Goal: Check status: Check status

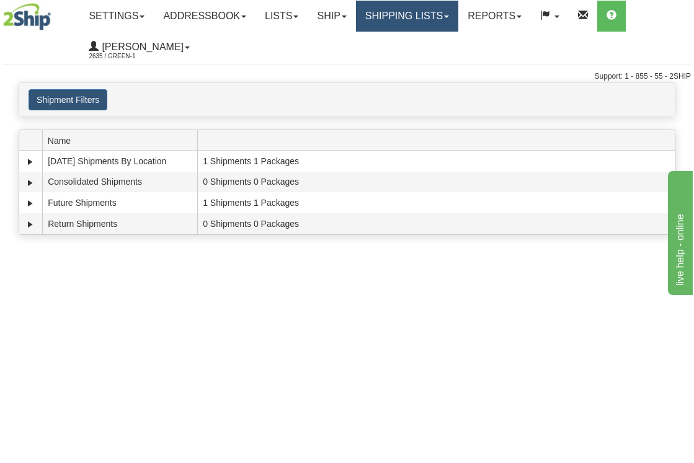
click at [437, 16] on link "Shipping lists" at bounding box center [407, 16] width 102 height 31
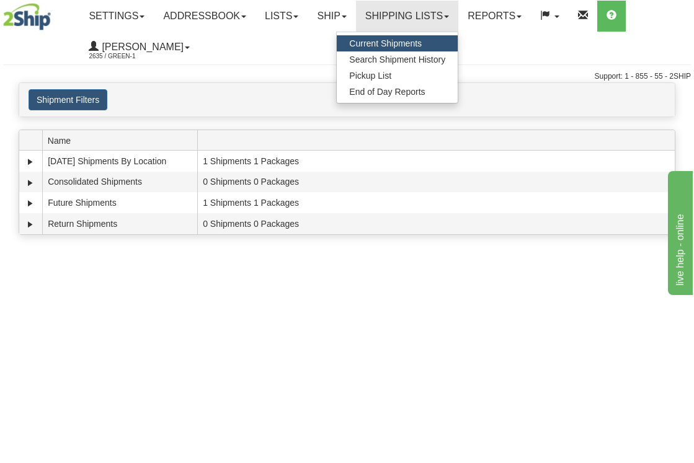
click at [422, 42] on span "Current Shipments" at bounding box center [385, 43] width 73 height 10
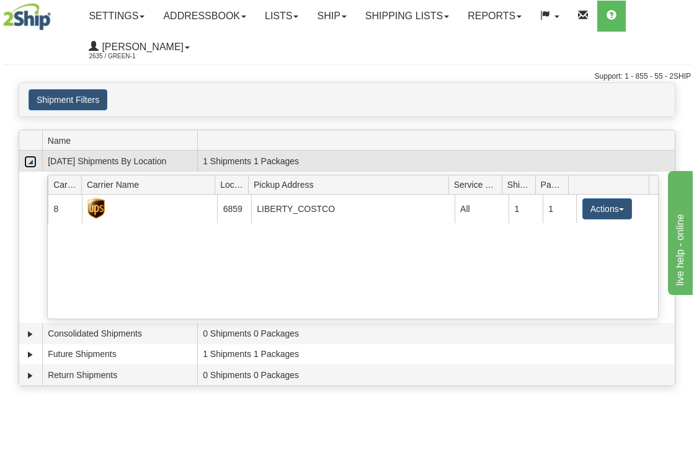
click at [30, 157] on link "Collapse" at bounding box center [30, 162] width 12 height 12
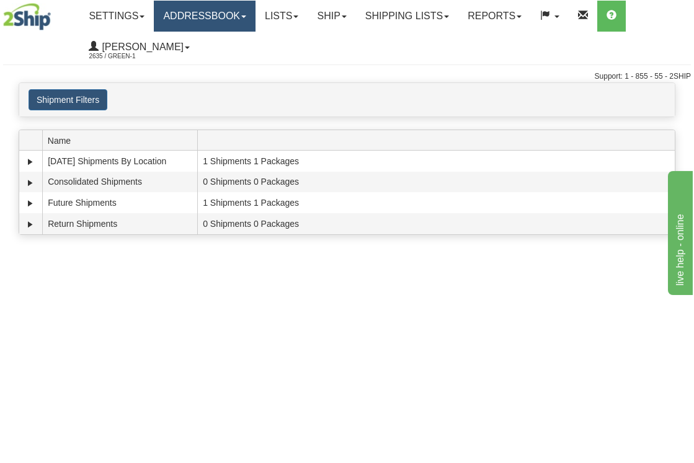
click at [195, 11] on link "Addressbook" at bounding box center [205, 16] width 102 height 31
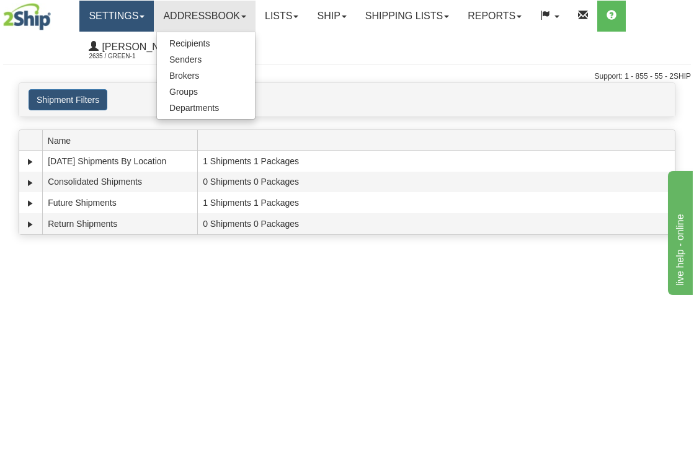
click at [125, 12] on link "Settings" at bounding box center [116, 16] width 74 height 31
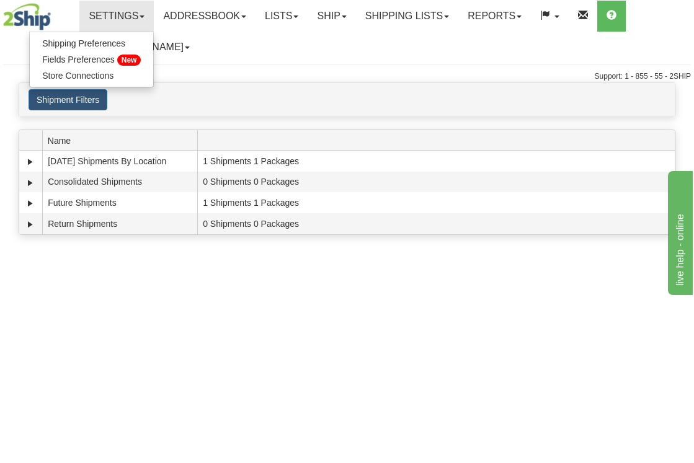
click at [27, 19] on img at bounding box center [27, 16] width 48 height 27
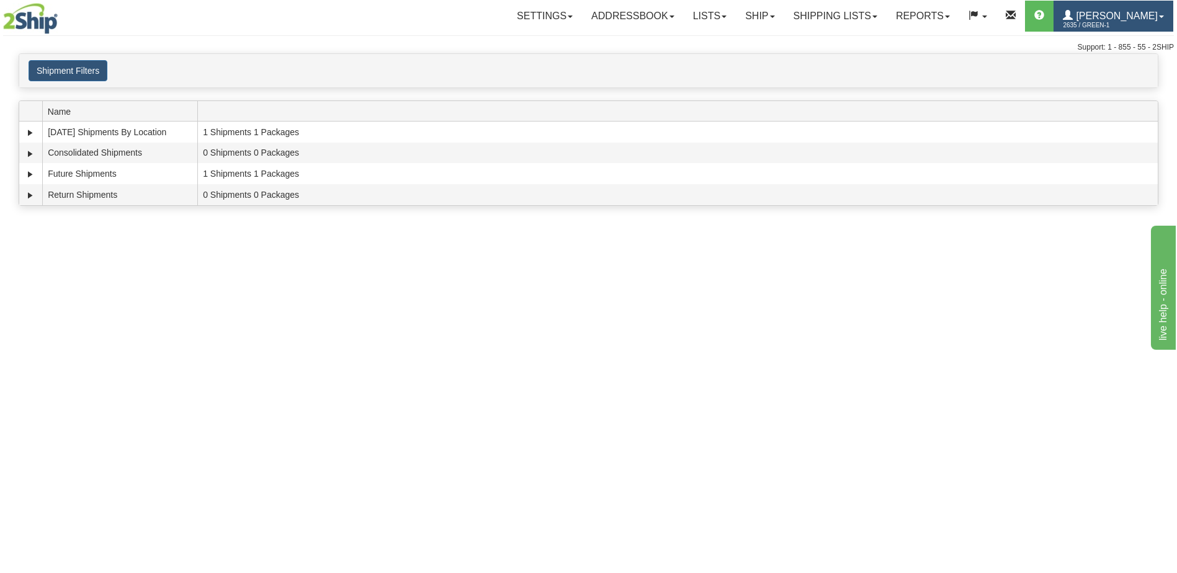
click at [694, 20] on span "2635 / Green-1" at bounding box center [1109, 25] width 93 height 12
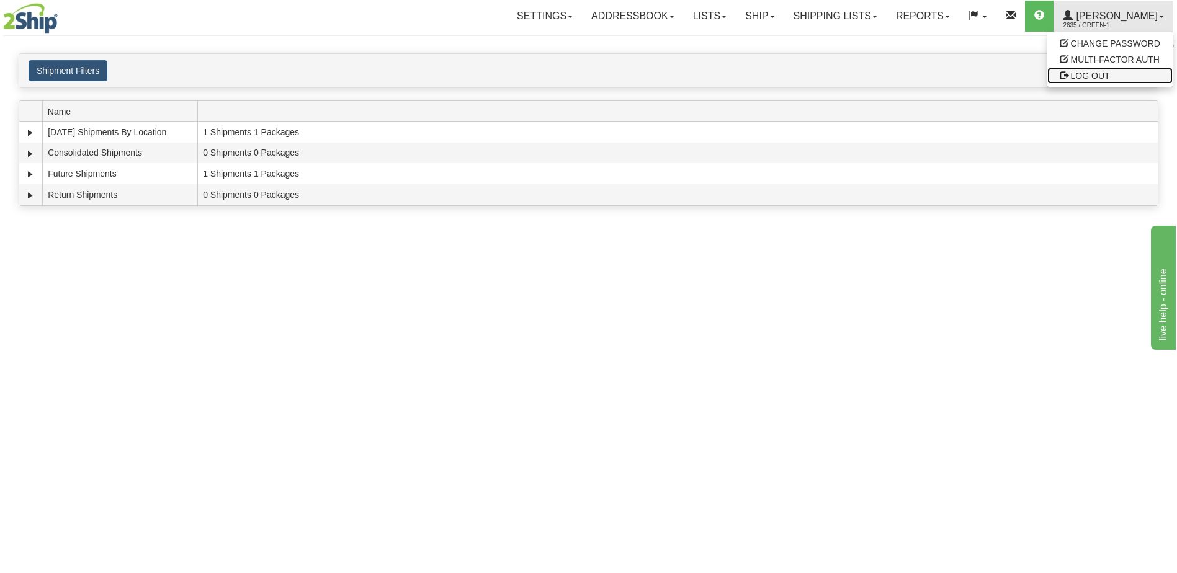
click at [694, 74] on span "LOG OUT" at bounding box center [1090, 76] width 39 height 10
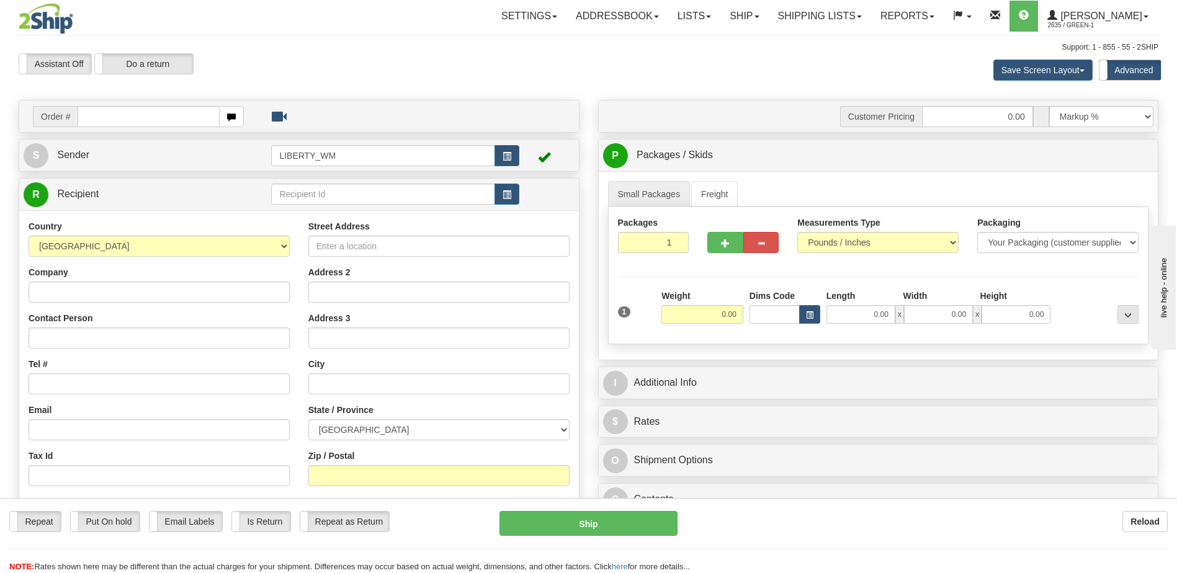
click at [671, 71] on div "Assistant On Assistant Off Do a return Do a return Previous Next Save Screen La…" at bounding box center [588, 69] width 1158 height 33
click at [1122, 25] on span "2635 / Green-1" at bounding box center [1093, 25] width 93 height 12
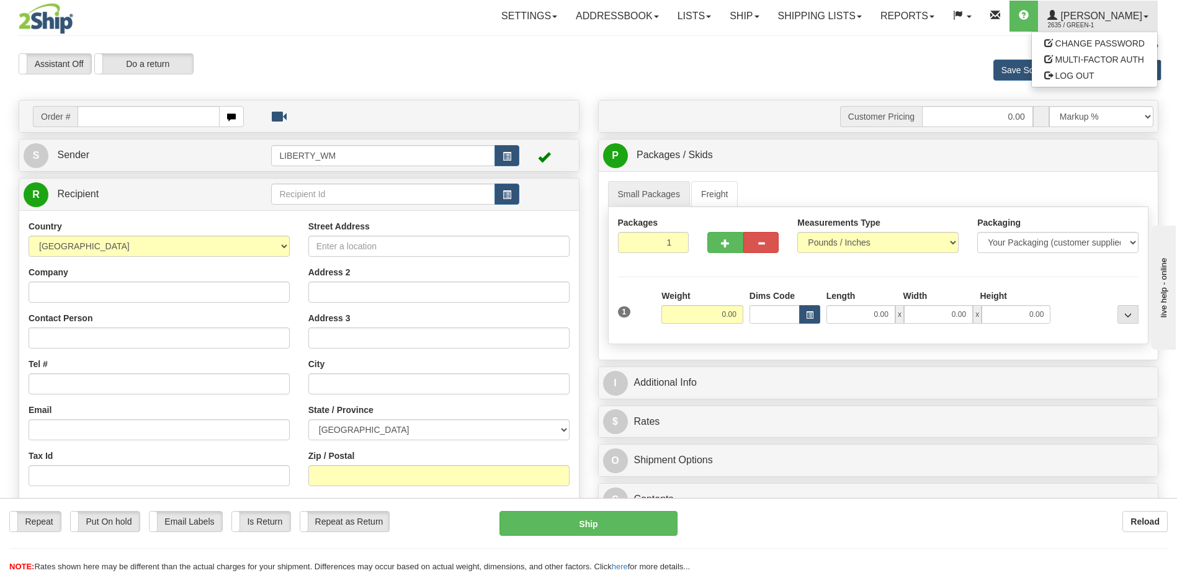
click at [841, 79] on div "Save Screen Layout Save Layout Reset to Default Standard Advanced" at bounding box center [926, 69] width 483 height 33
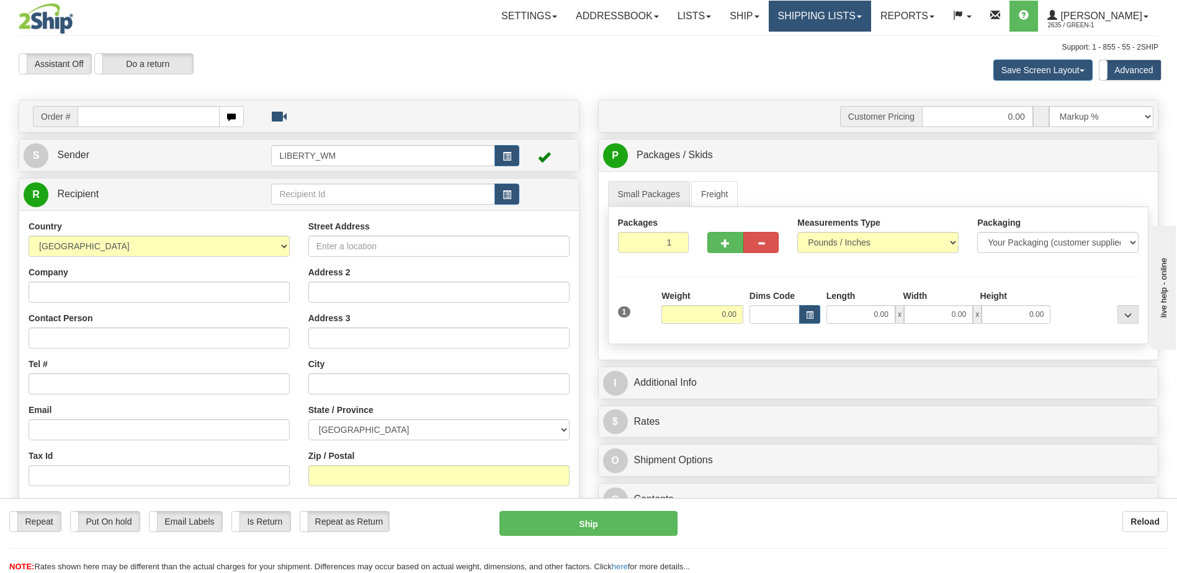
click at [840, 15] on link "Shipping lists" at bounding box center [820, 16] width 102 height 31
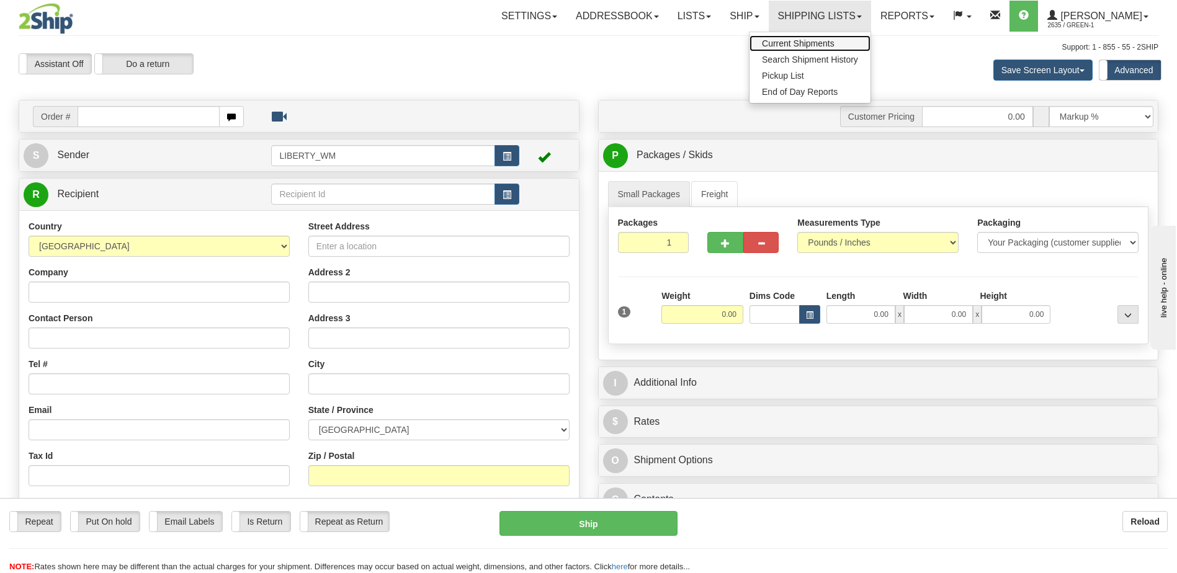
click at [822, 37] on link "Current Shipments" at bounding box center [809, 43] width 121 height 16
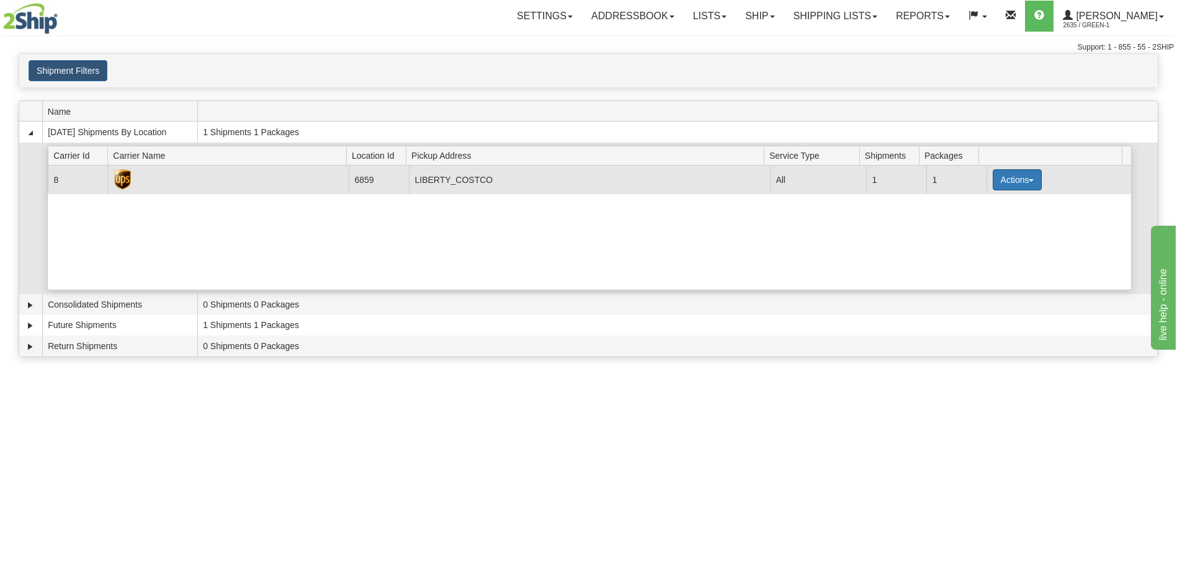
click at [1022, 183] on button "Actions" at bounding box center [1018, 179] width 50 height 21
click at [989, 221] on link "Close" at bounding box center [991, 220] width 99 height 16
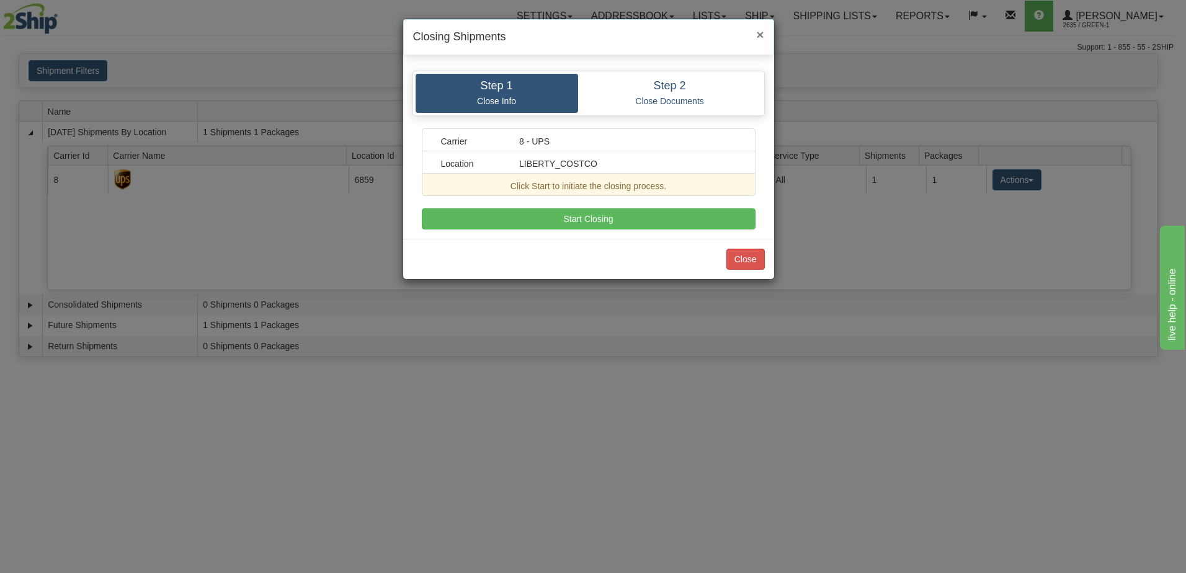
click at [760, 33] on span "×" at bounding box center [759, 34] width 7 height 14
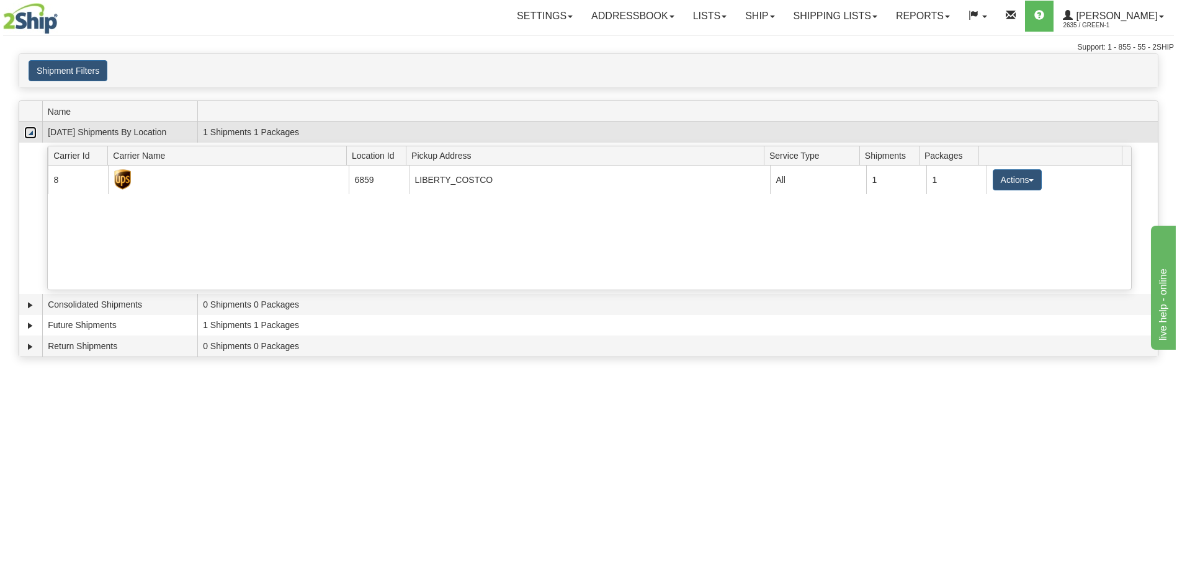
click at [32, 133] on link "Collapse" at bounding box center [30, 133] width 12 height 12
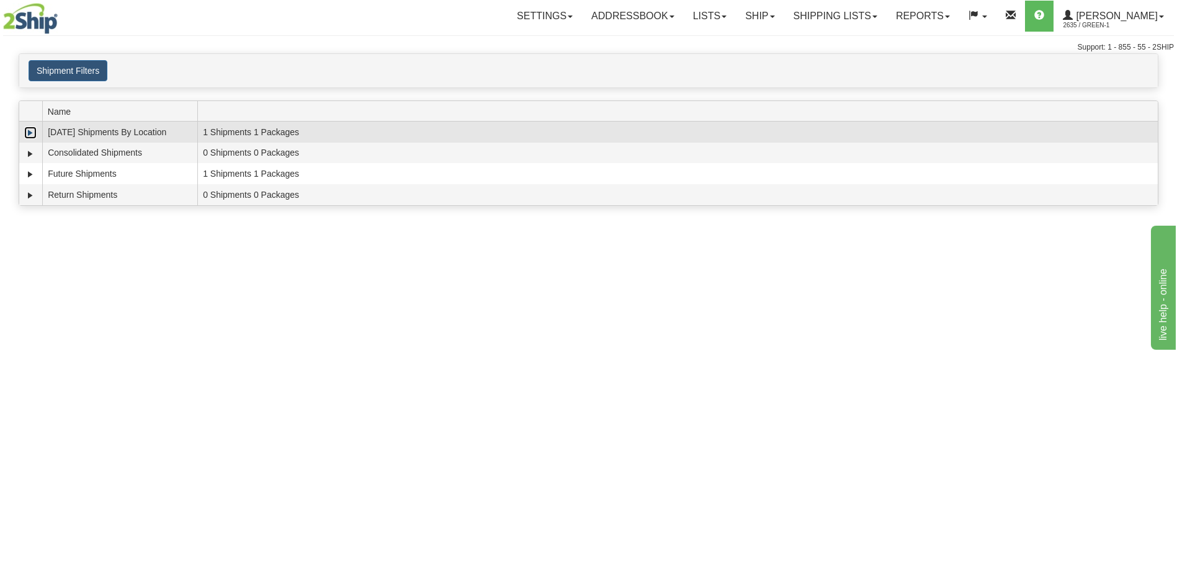
click at [30, 135] on link "Expand" at bounding box center [30, 133] width 12 height 12
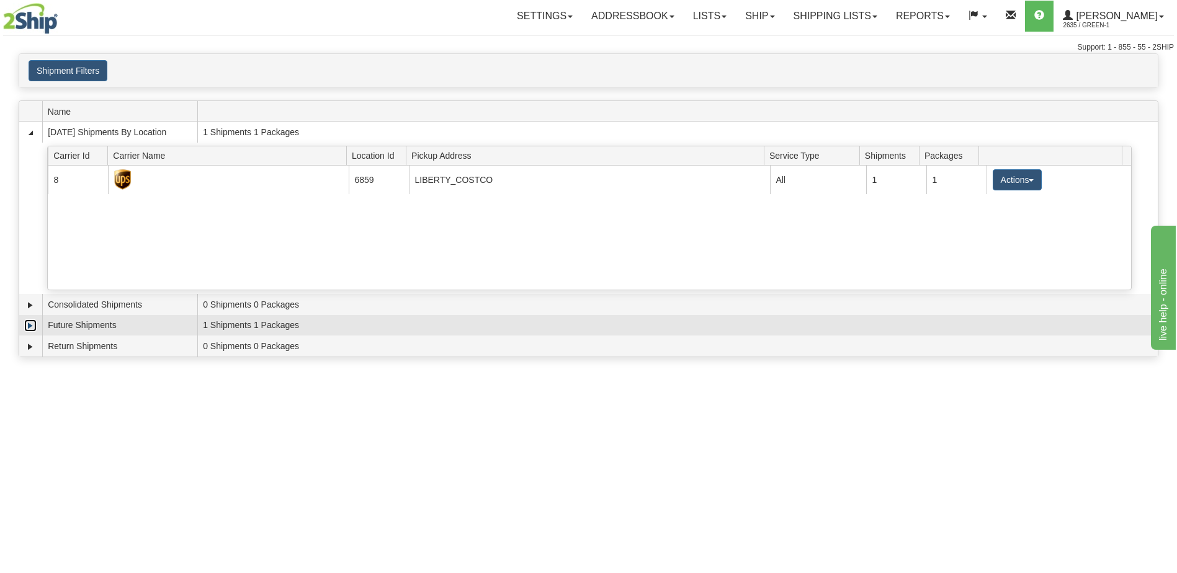
click at [28, 322] on link "Expand" at bounding box center [30, 325] width 12 height 12
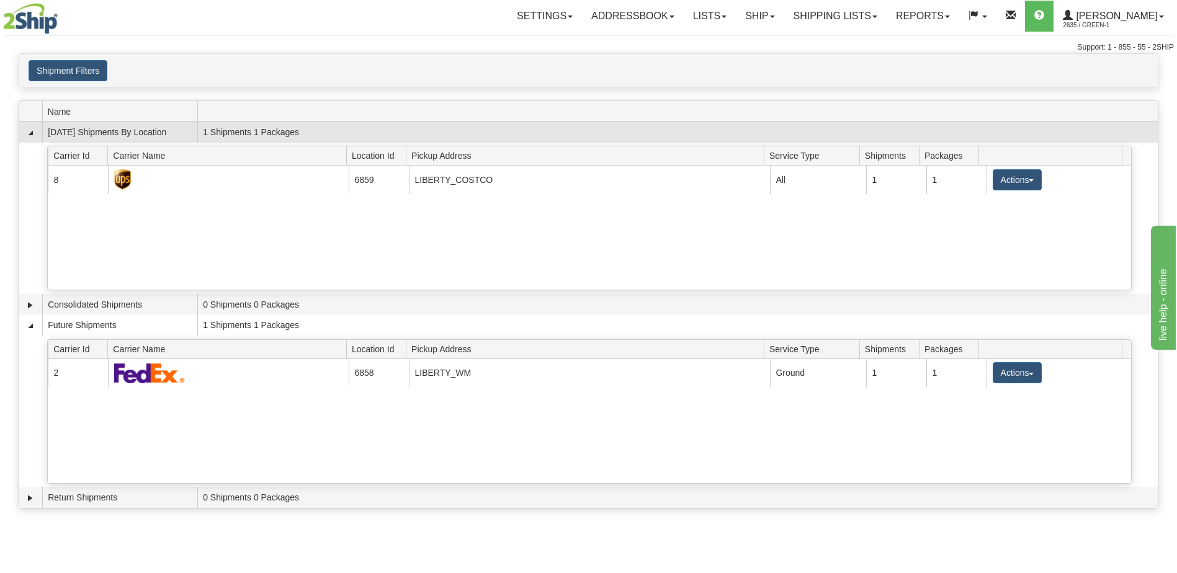
click at [32, 126] on td at bounding box center [30, 132] width 23 height 21
click at [32, 135] on link "Collapse" at bounding box center [30, 133] width 12 height 12
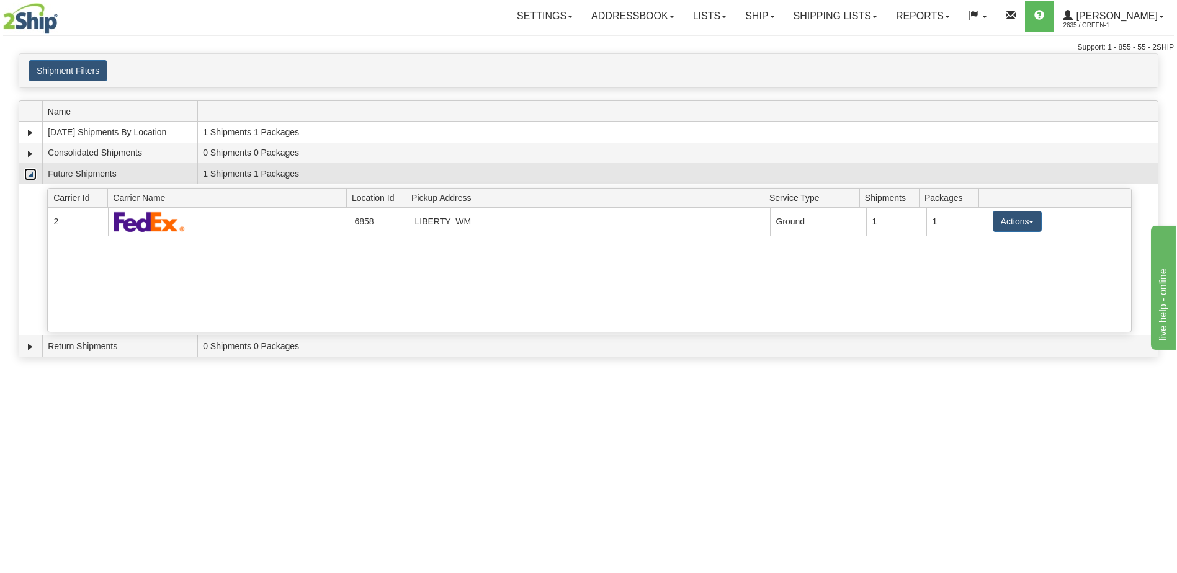
click at [35, 174] on link "Collapse" at bounding box center [30, 174] width 12 height 12
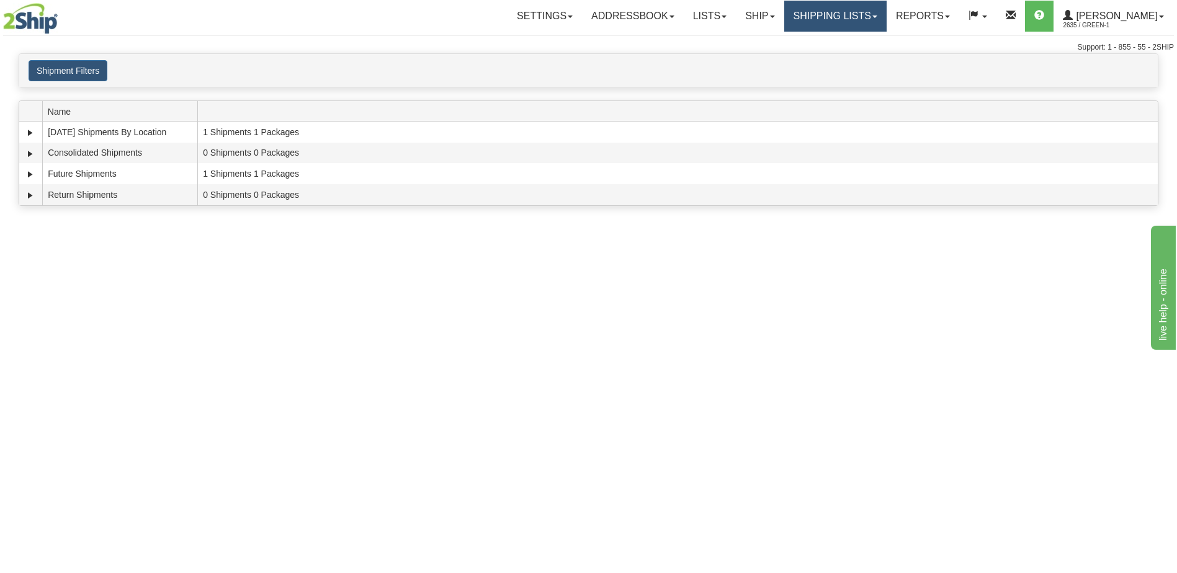
click at [826, 4] on link "Shipping lists" at bounding box center [835, 16] width 102 height 31
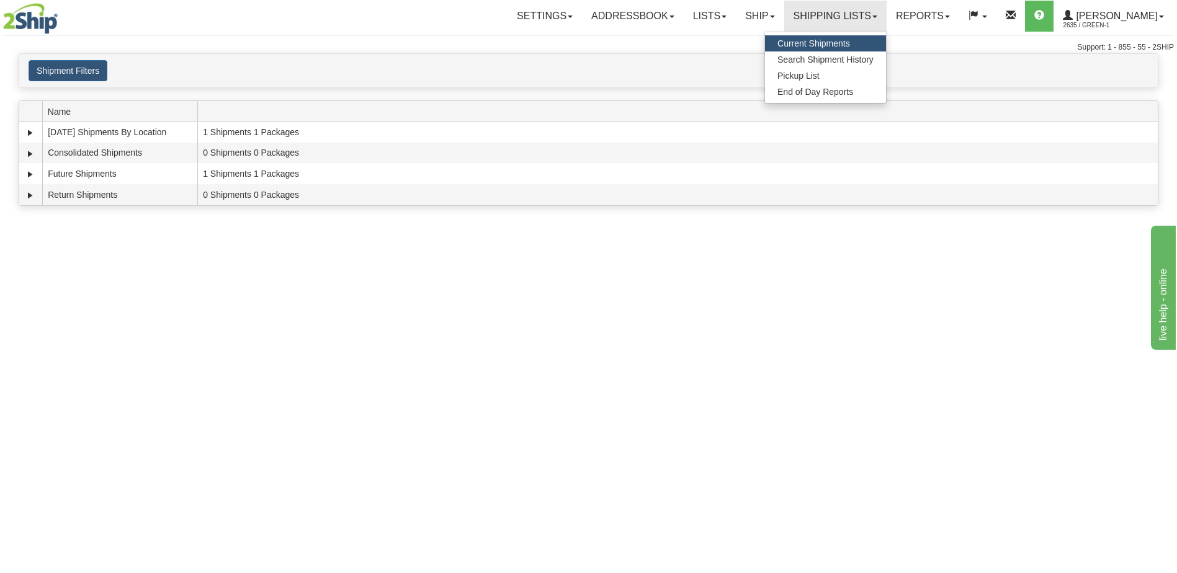
click at [364, 295] on div "Toggle navigation Settings Shipping Preferences Fields Preferences New Recipien…" at bounding box center [588, 286] width 1177 height 573
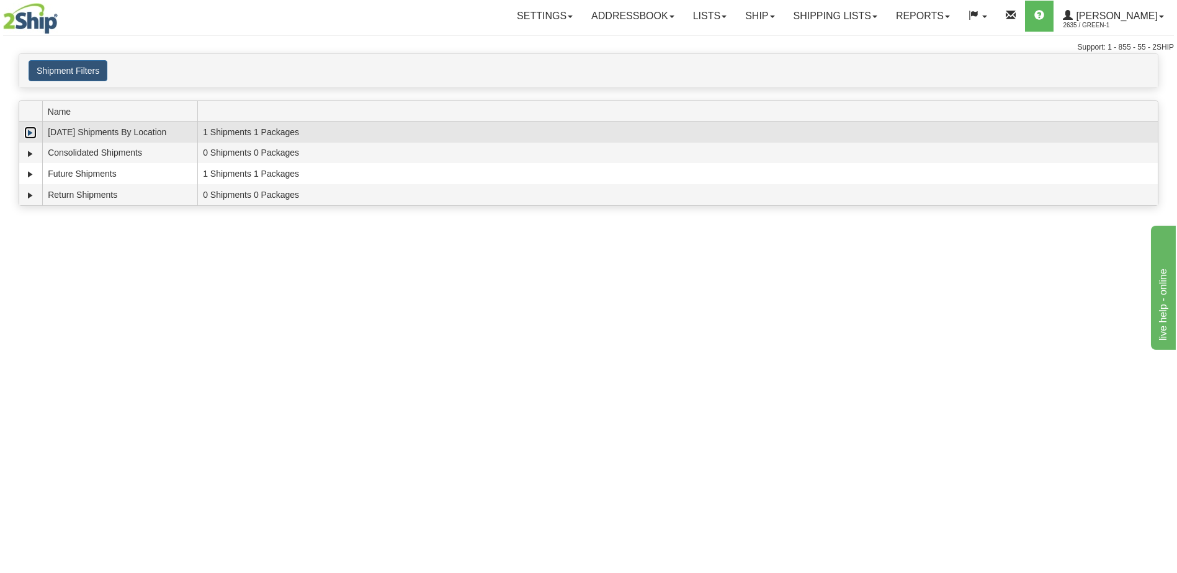
click at [27, 135] on link "Expand" at bounding box center [30, 133] width 12 height 12
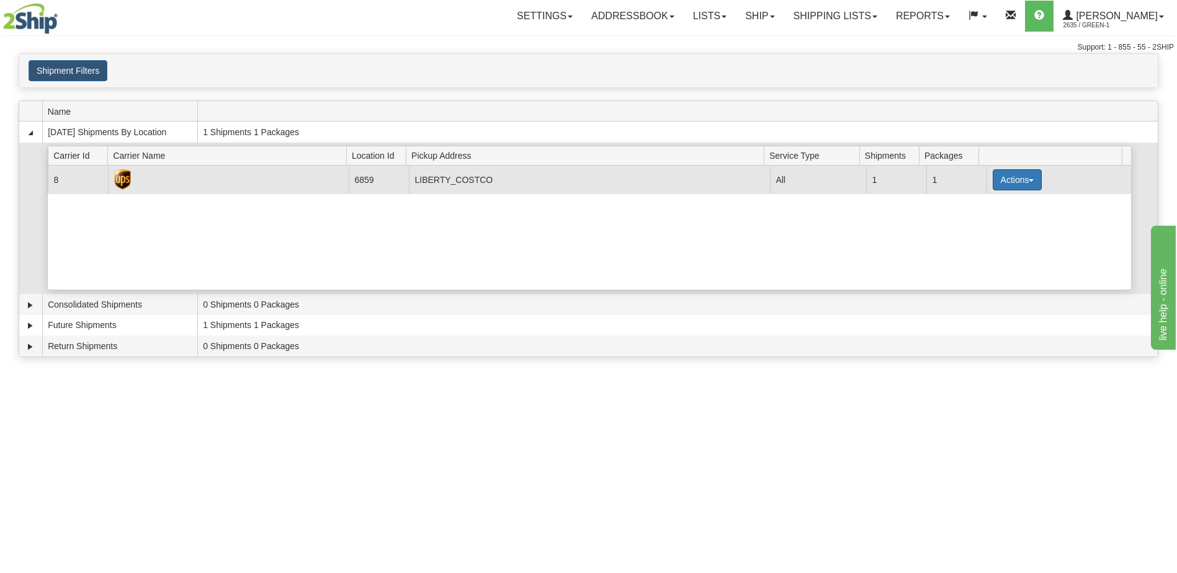
click at [1029, 184] on button "Actions" at bounding box center [1018, 179] width 50 height 21
click at [989, 270] on link "Print" at bounding box center [991, 268] width 99 height 16
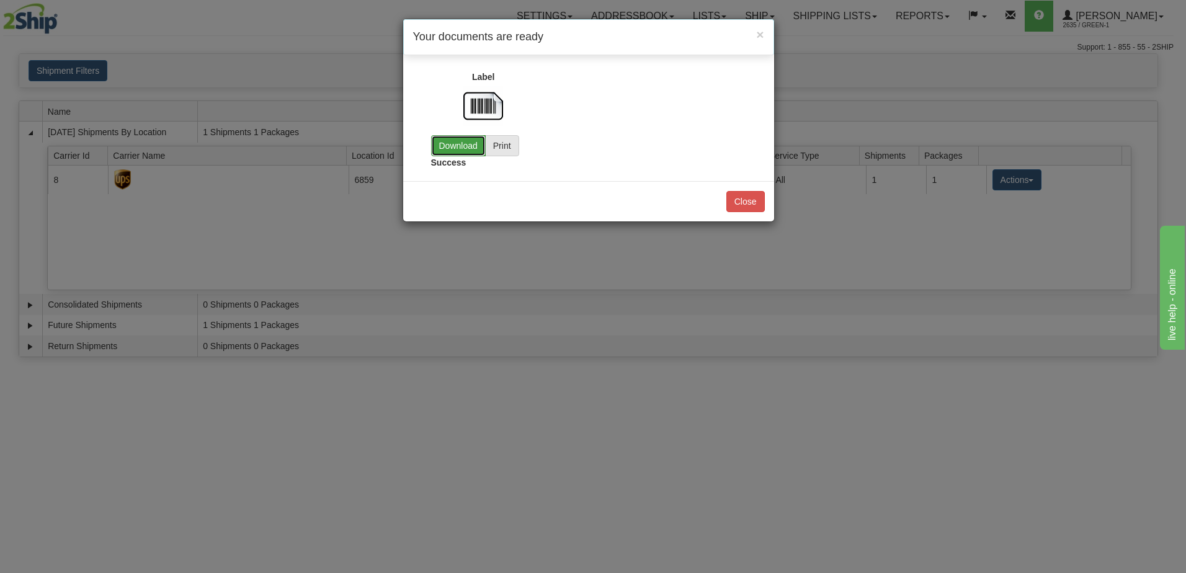
click at [468, 150] on link "Download" at bounding box center [458, 145] width 55 height 21
click at [762, 35] on span "×" at bounding box center [759, 34] width 7 height 14
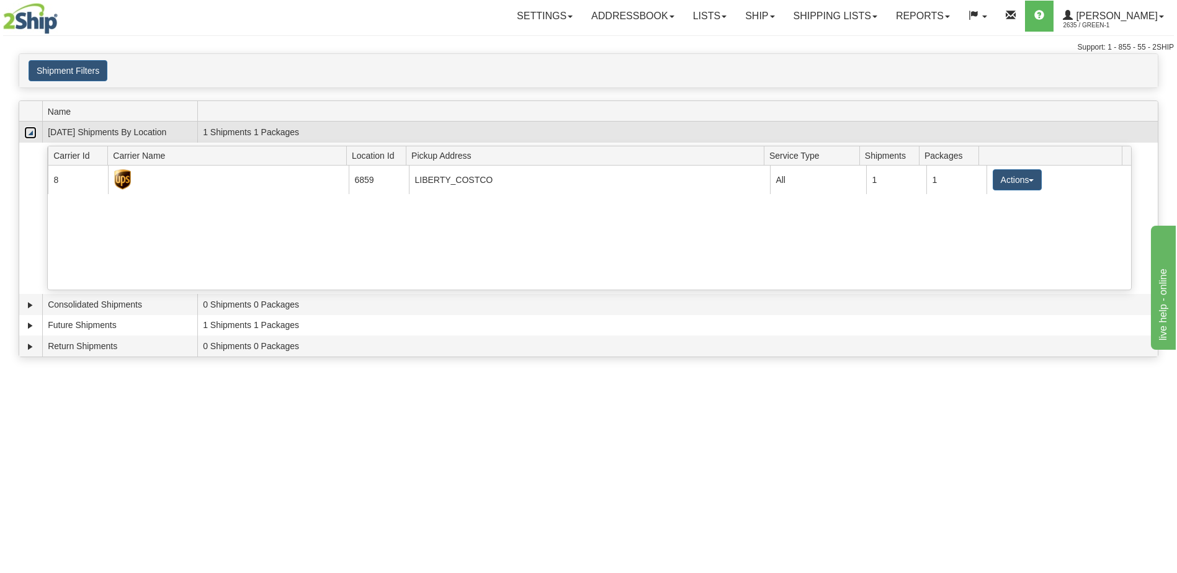
click at [32, 135] on link "Collapse" at bounding box center [30, 133] width 12 height 12
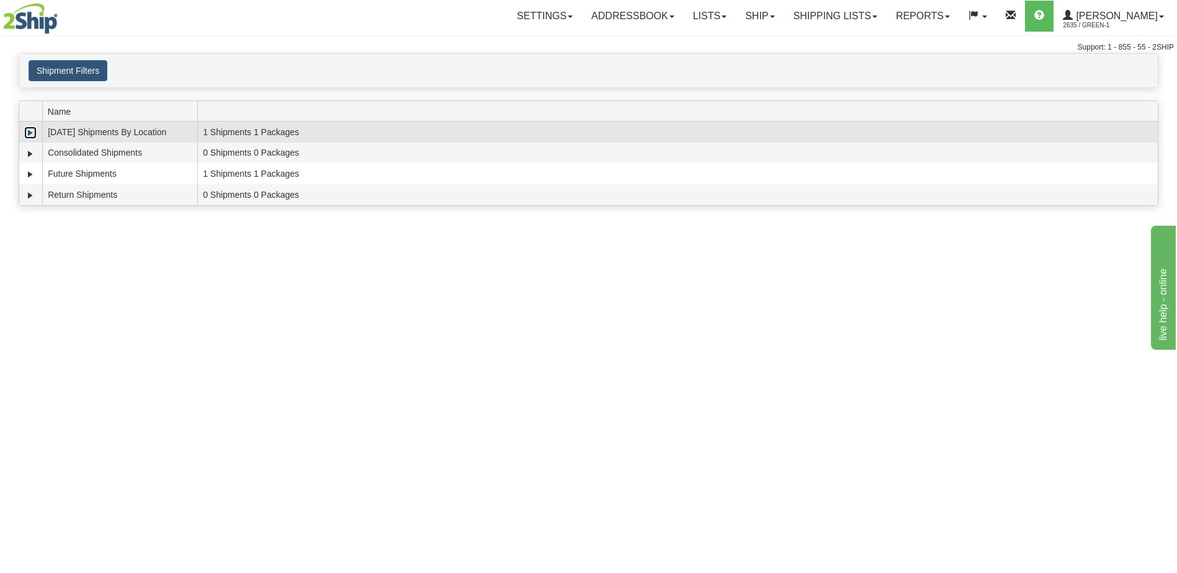
click at [27, 132] on link "Expand" at bounding box center [30, 133] width 12 height 12
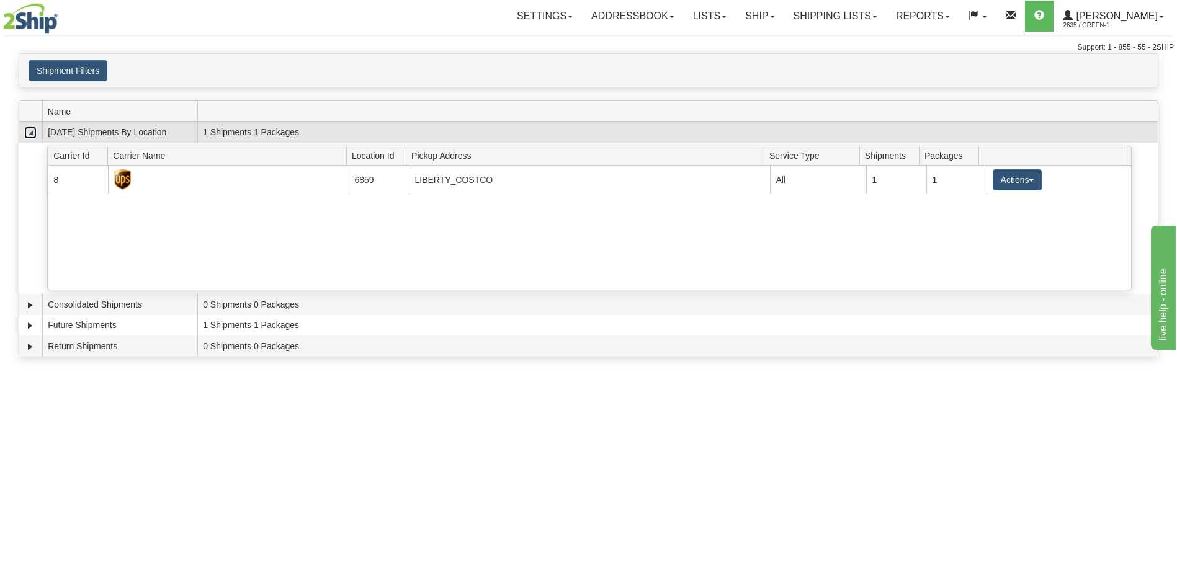
click at [28, 133] on link "Collapse" at bounding box center [30, 133] width 12 height 12
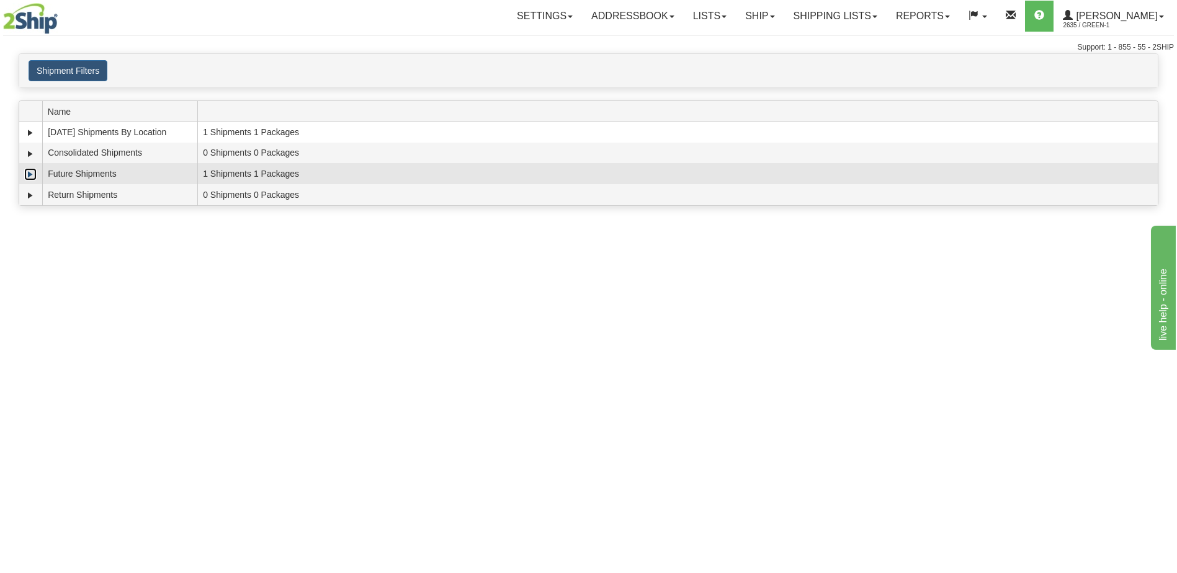
click at [31, 177] on link "Expand" at bounding box center [30, 174] width 12 height 12
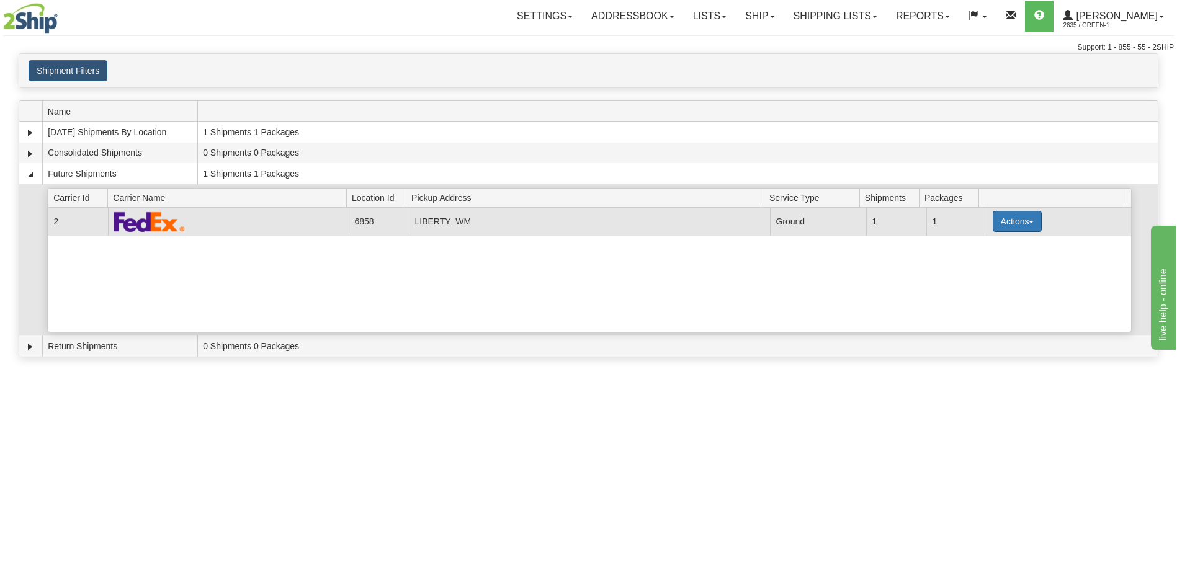
click at [1020, 226] on button "Actions" at bounding box center [1018, 221] width 50 height 21
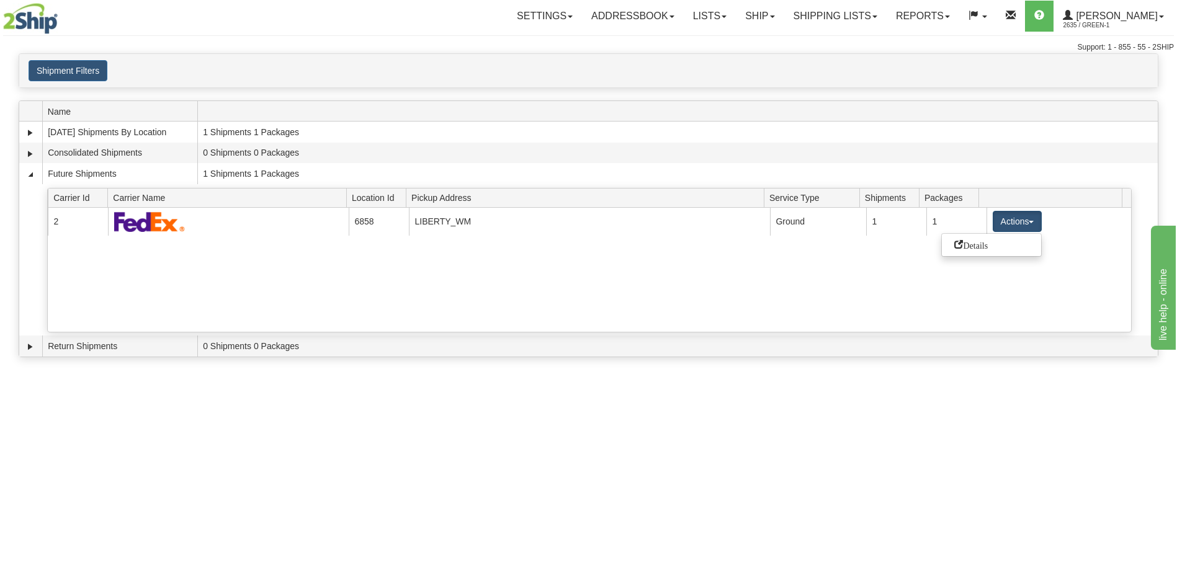
click at [914, 450] on div "Toggle navigation Settings Shipping Preferences Fields Preferences New Recipien…" at bounding box center [588, 286] width 1177 height 573
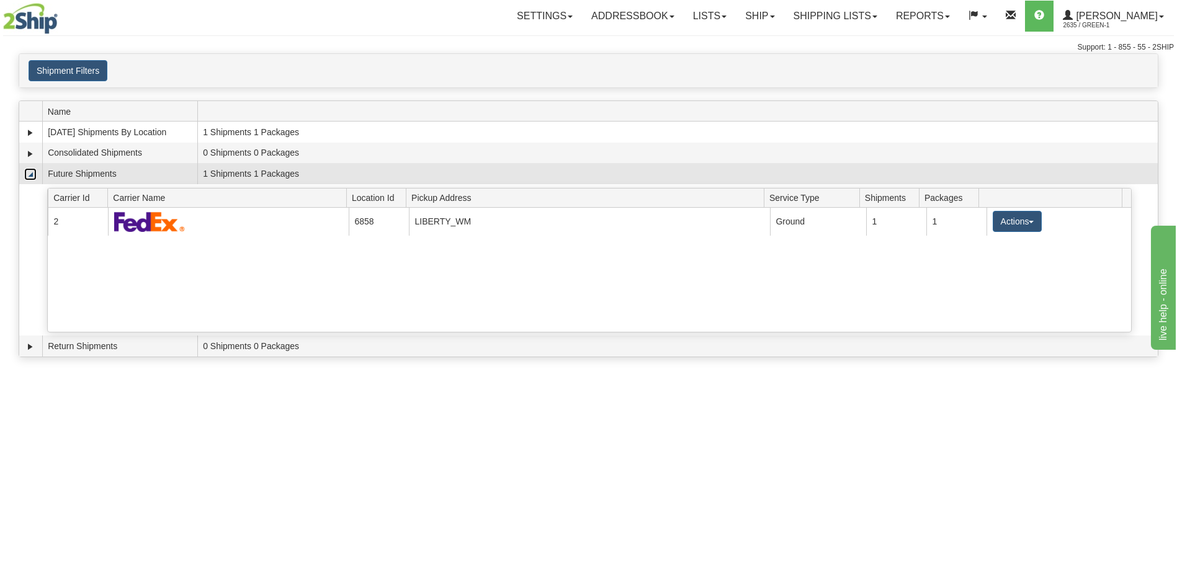
click at [30, 174] on link "Collapse" at bounding box center [30, 174] width 12 height 12
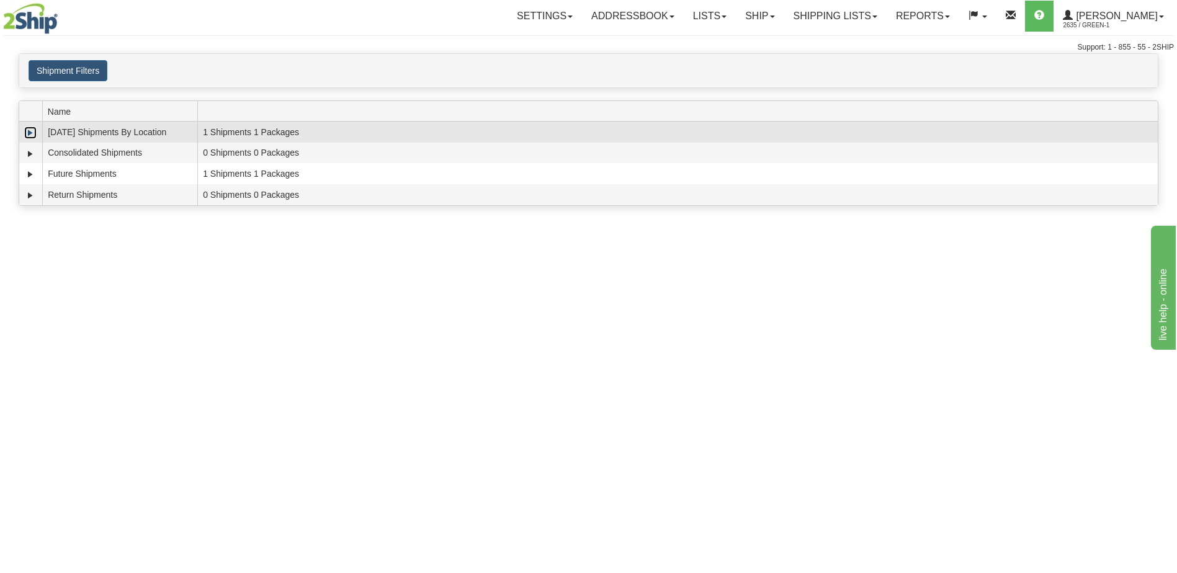
click at [30, 135] on link "Expand" at bounding box center [30, 133] width 12 height 12
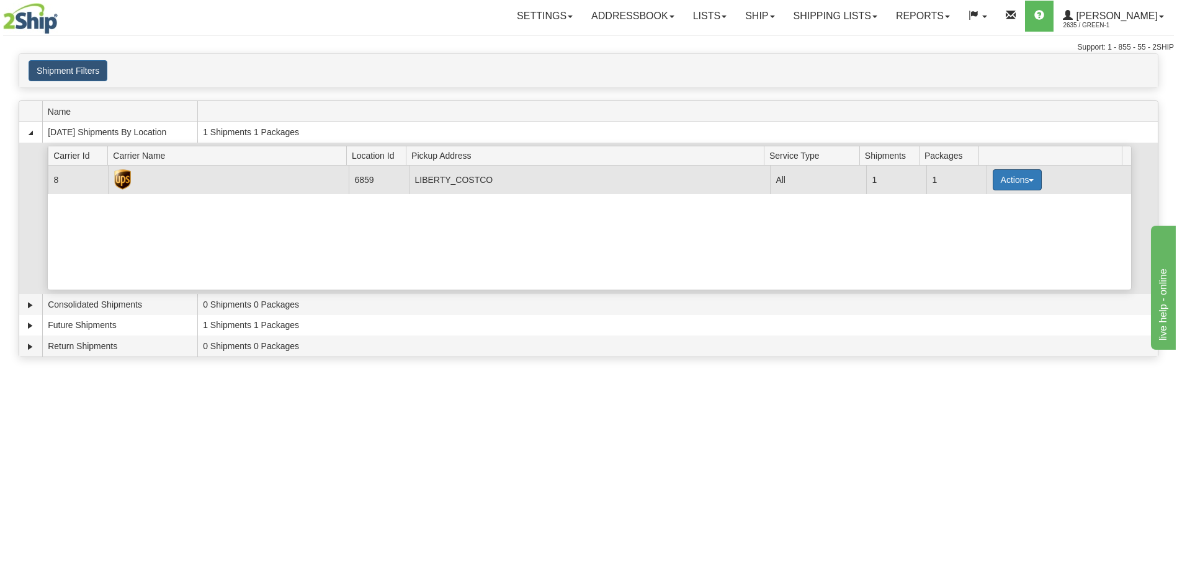
click at [1024, 185] on button "Actions" at bounding box center [1018, 179] width 50 height 21
click at [994, 204] on link "Details" at bounding box center [991, 203] width 99 height 16
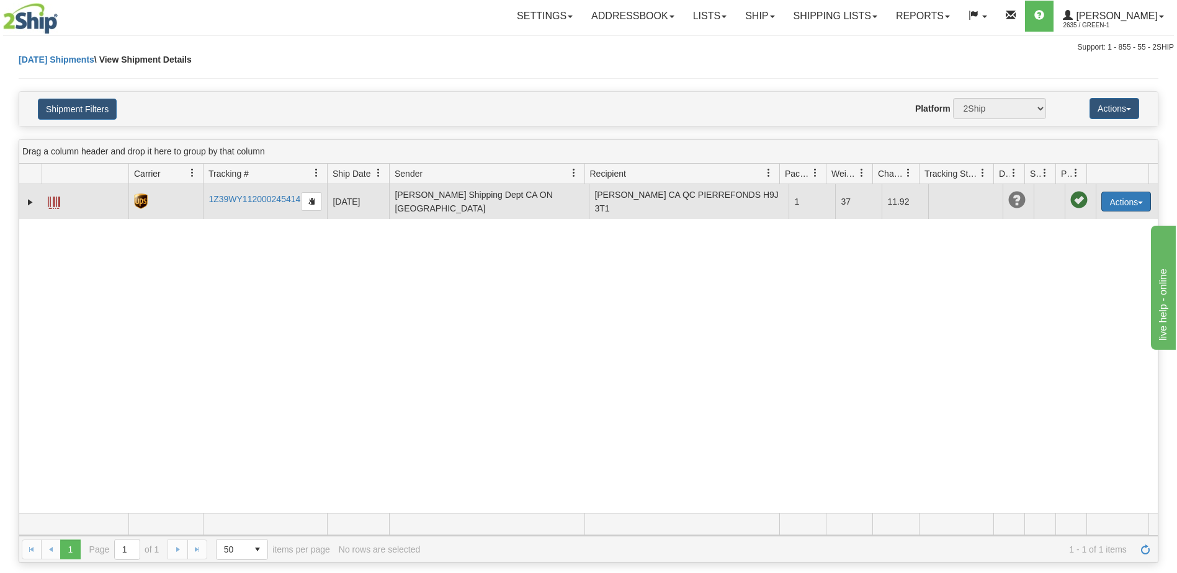
click at [1132, 201] on button "Actions" at bounding box center [1126, 202] width 50 height 20
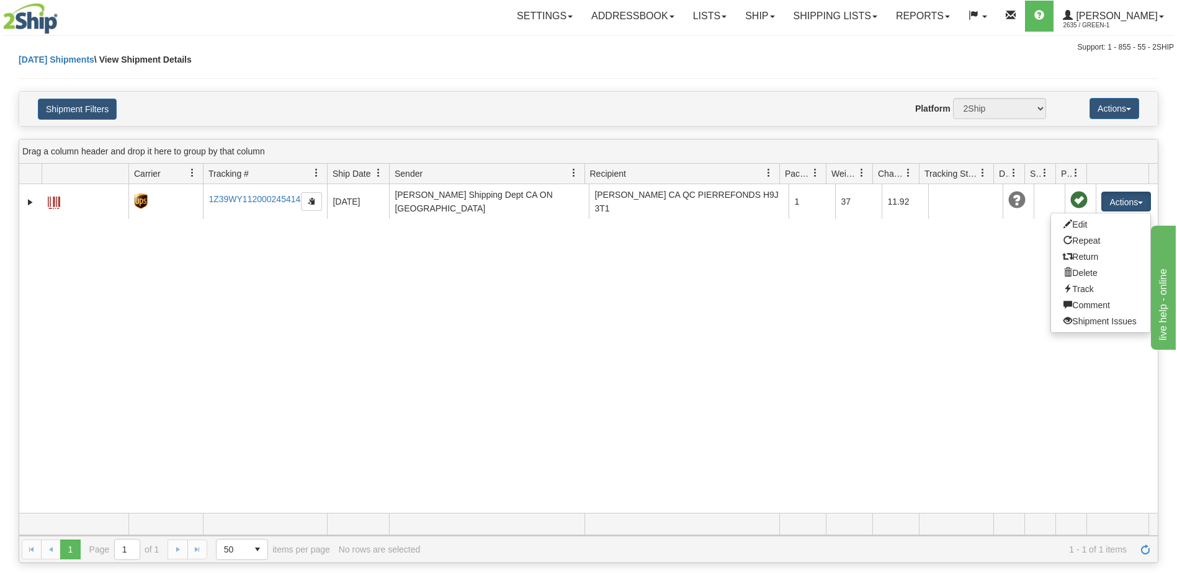
click at [810, 301] on div "31697291 2635 1Z39WY112000245414 10/01/2025 10/01/2025 09:42:17 AM JD Smith Shi…" at bounding box center [588, 348] width 1138 height 329
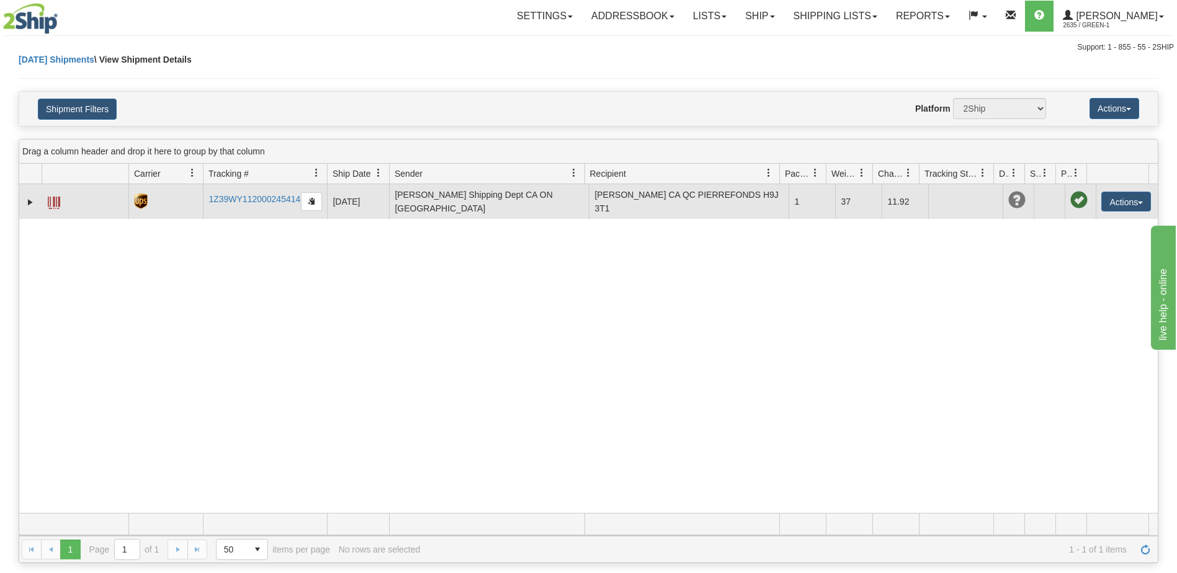
drag, startPoint x: 128, startPoint y: 200, endPoint x: 83, endPoint y: 207, distance: 45.9
click at [128, 200] on td at bounding box center [165, 201] width 74 height 35
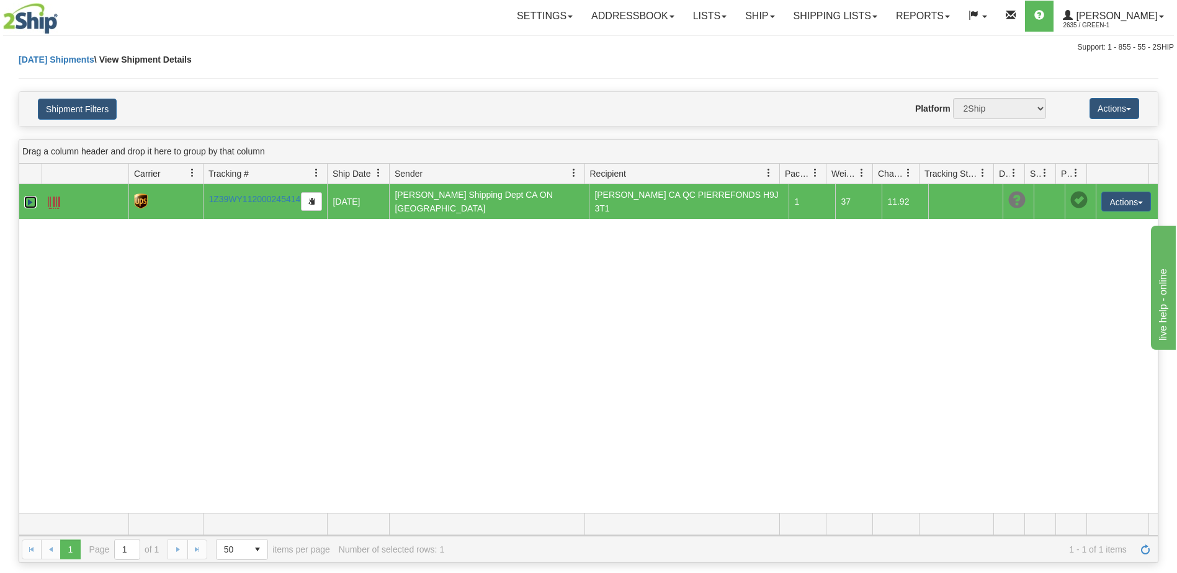
click at [29, 202] on link "Expand" at bounding box center [30, 202] width 12 height 12
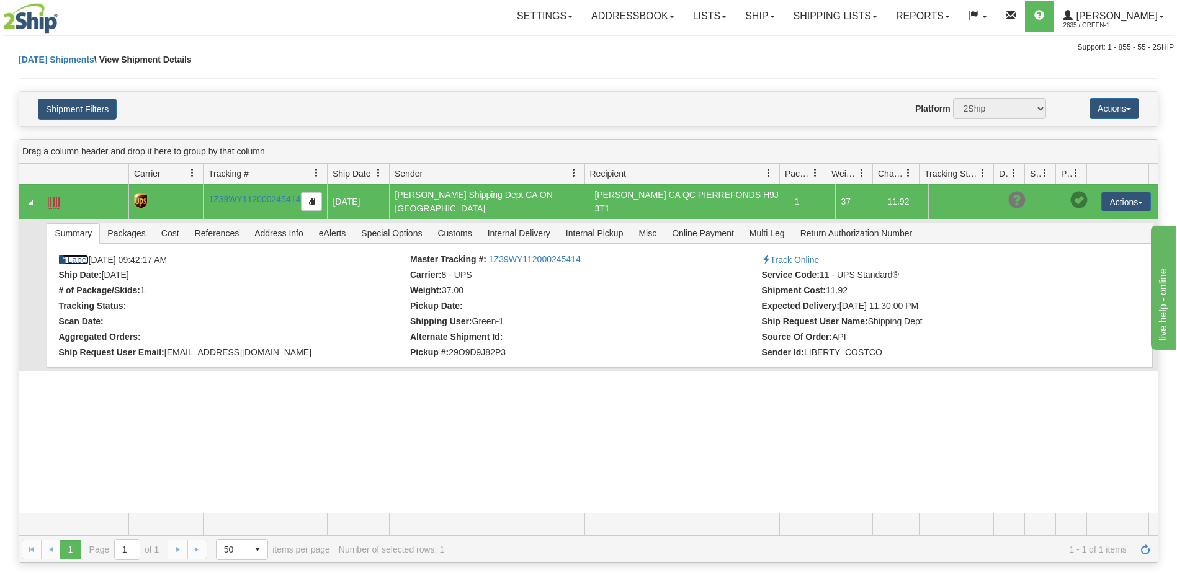
click at [84, 256] on link "Label" at bounding box center [73, 260] width 30 height 10
click at [46, 17] on img at bounding box center [30, 18] width 55 height 31
click at [40, 65] on div "Today Shipments \ View Shipment Details" at bounding box center [589, 72] width 1140 height 38
click at [47, 61] on link "Today Shipments" at bounding box center [57, 60] width 76 height 10
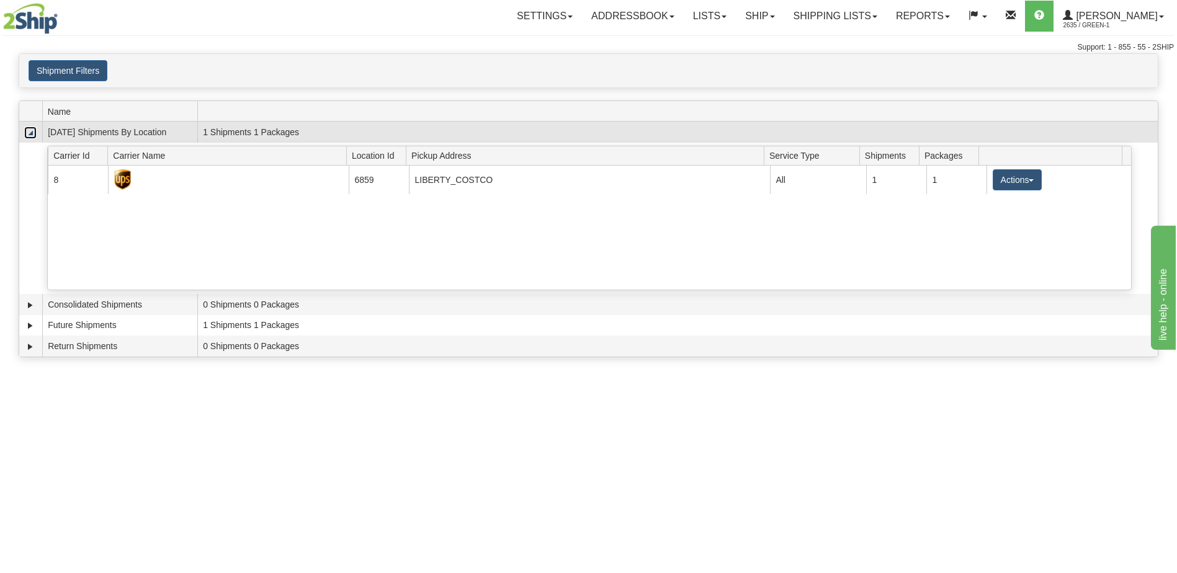
click at [32, 137] on link "Collapse" at bounding box center [30, 133] width 12 height 12
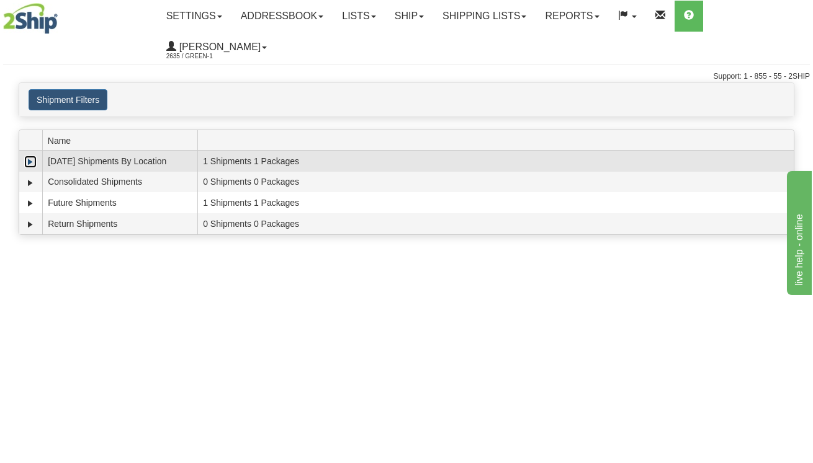
click at [33, 161] on link "Expand" at bounding box center [30, 162] width 12 height 12
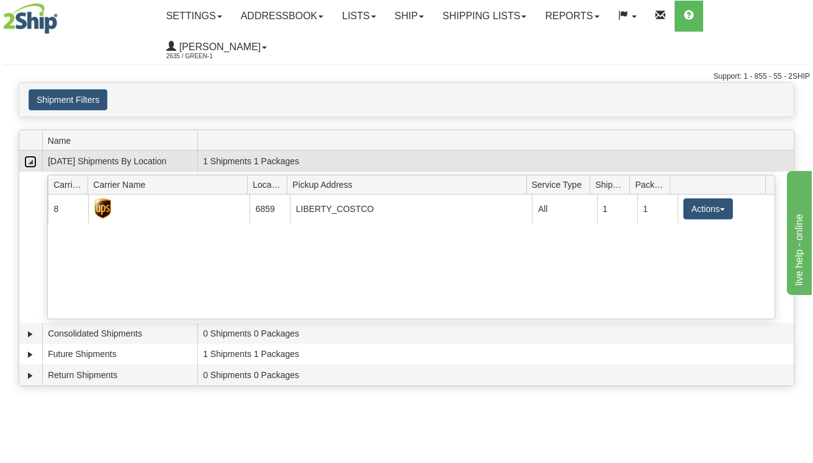
click at [33, 161] on link "Collapse" at bounding box center [30, 162] width 12 height 12
